Goal: Transaction & Acquisition: Purchase product/service

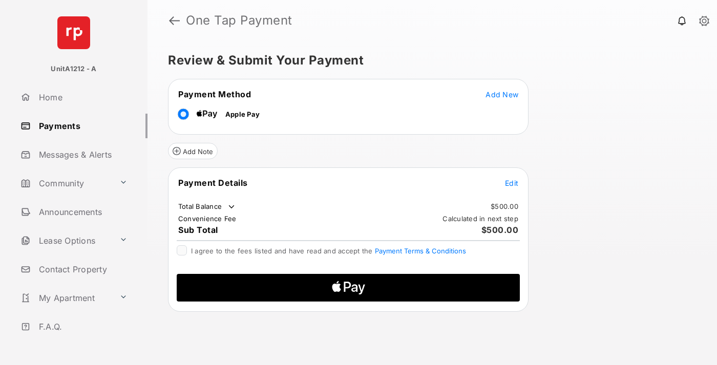
click at [502, 94] on span "Add New" at bounding box center [502, 94] width 33 height 9
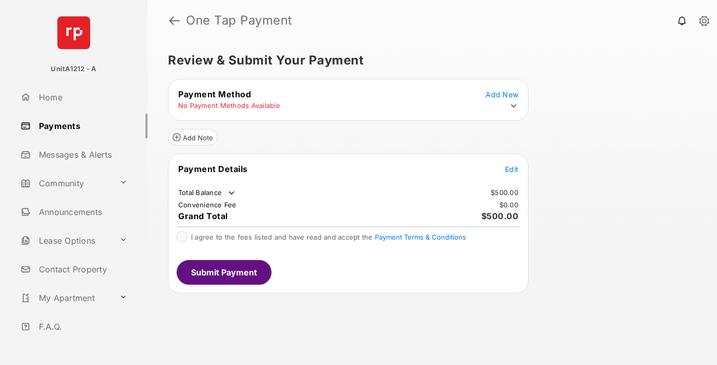
click at [514, 106] on icon at bounding box center [513, 105] width 9 height 9
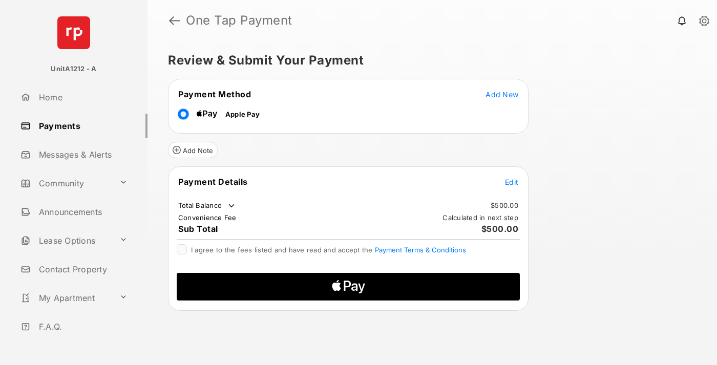
click at [512, 182] on span "Edit" at bounding box center [511, 182] width 13 height 9
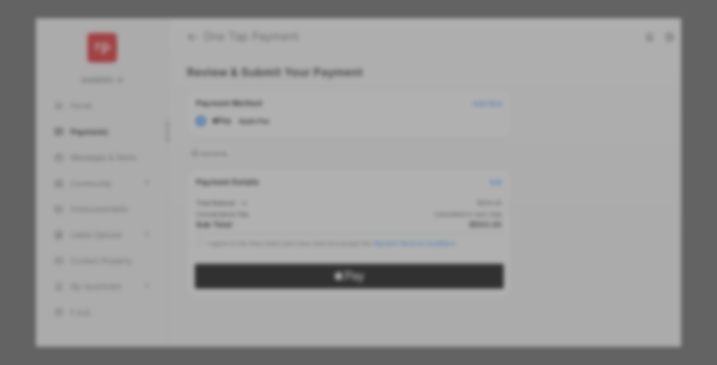
click at [340, 187] on div "Other Amount" at bounding box center [340, 189] width 166 height 17
type input "***"
click at [324, 275] on button "Save" at bounding box center [323, 287] width 51 height 25
